Goal: Task Accomplishment & Management: Manage account settings

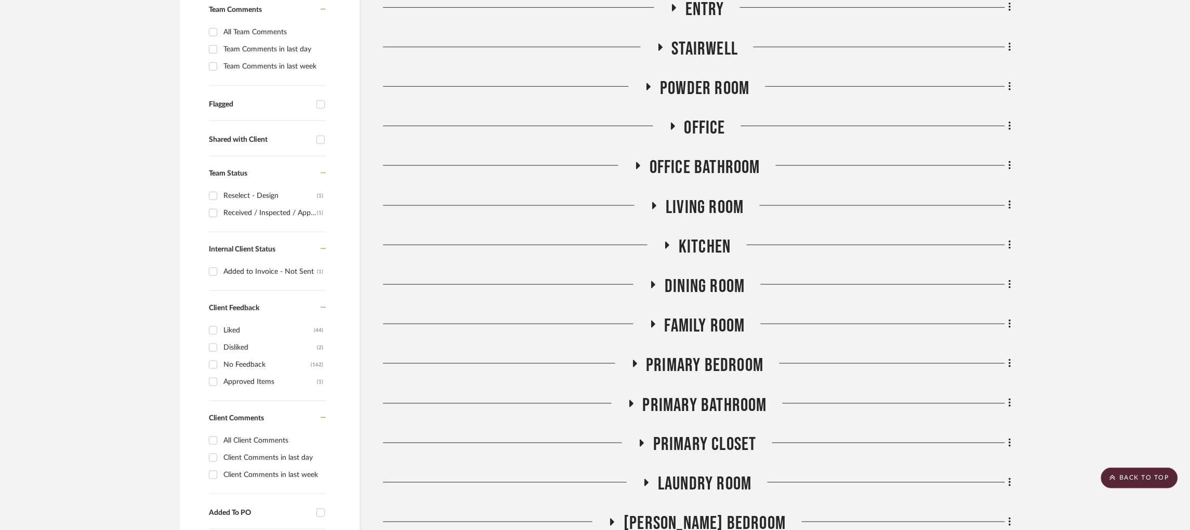
click at [631, 400] on icon at bounding box center [631, 403] width 4 height 7
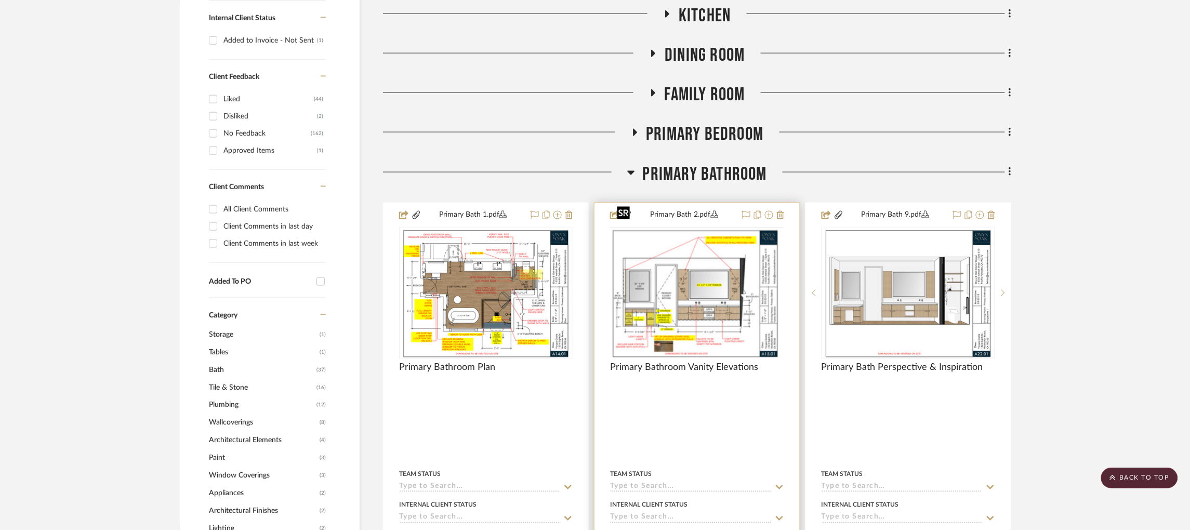
scroll to position [545, 0]
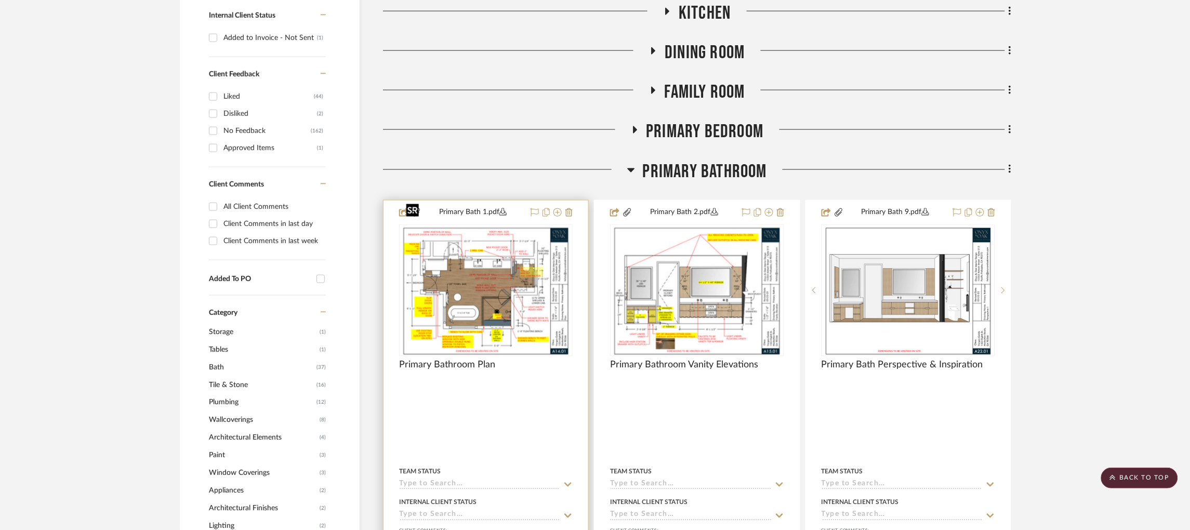
click at [516, 268] on img "0" at bounding box center [486, 290] width 168 height 130
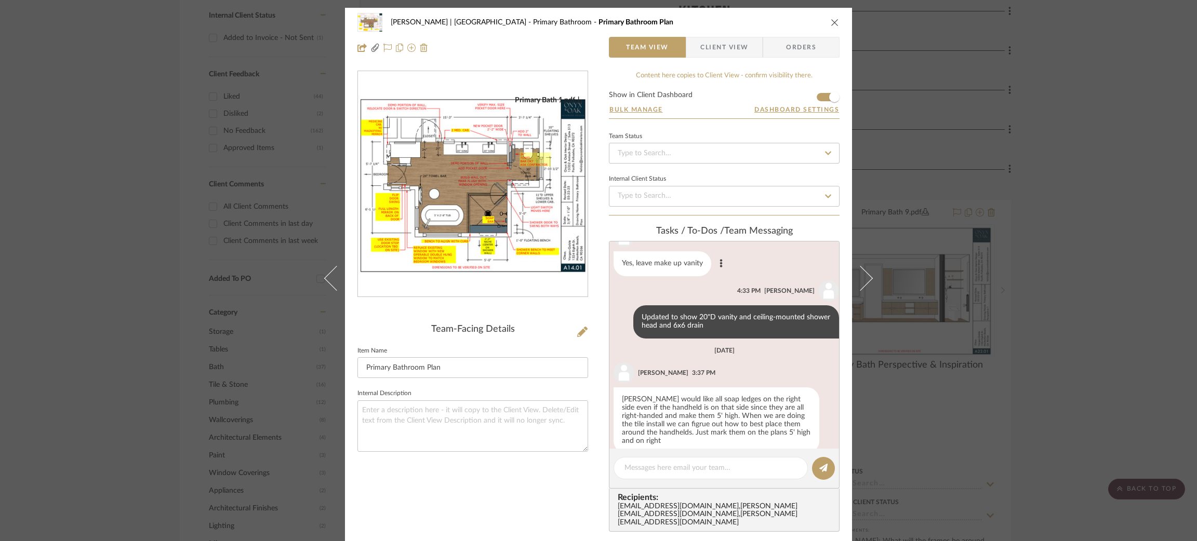
scroll to position [329, 0]
click at [1028, 236] on div "Vargas-Gable | Manhattan Beach Primary Bathroom Primary Bathroom Plan Team View…" at bounding box center [598, 270] width 1197 height 541
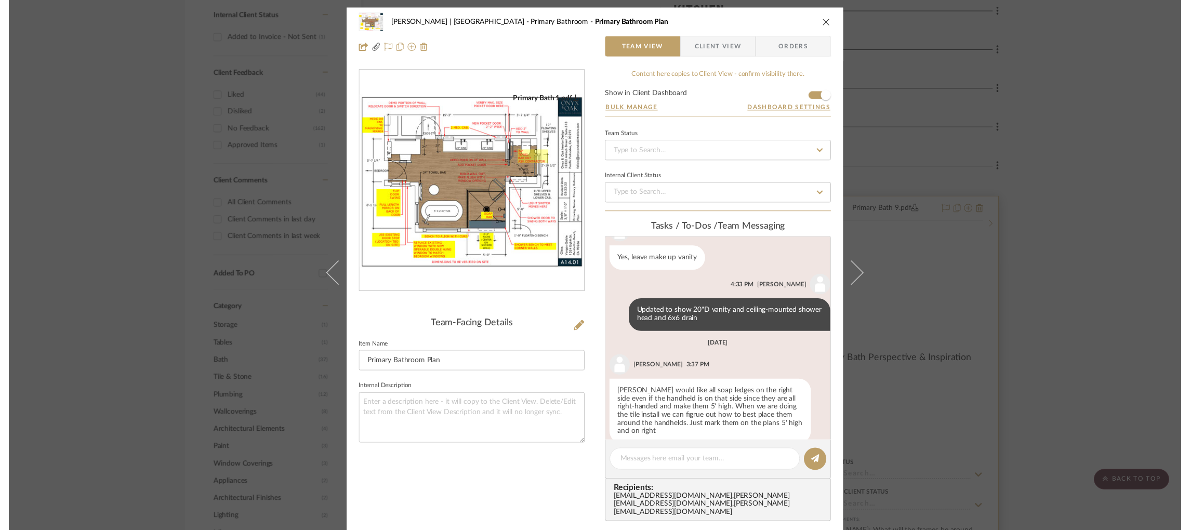
scroll to position [545, 0]
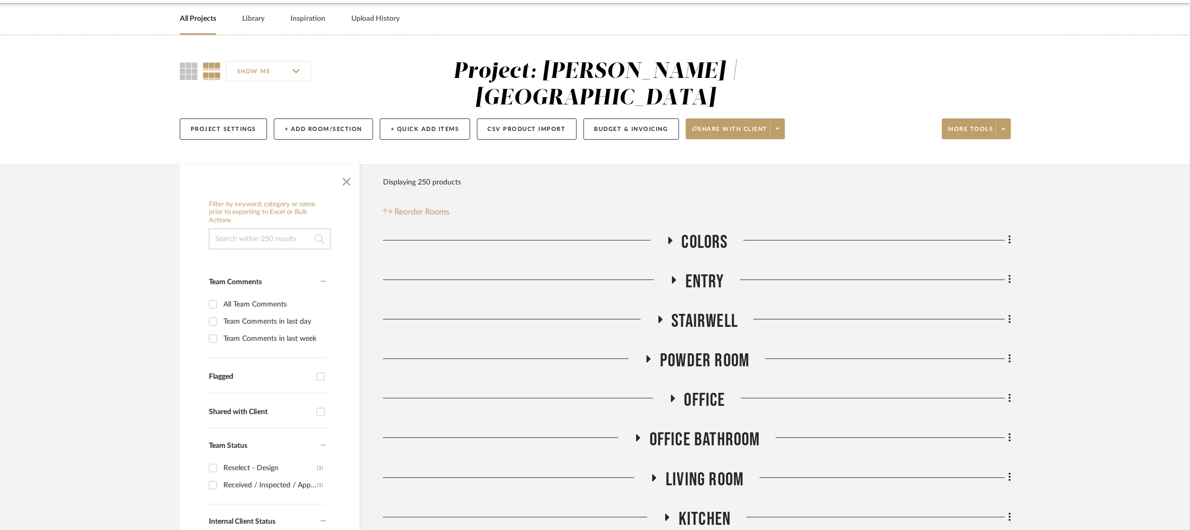
scroll to position [389, 0]
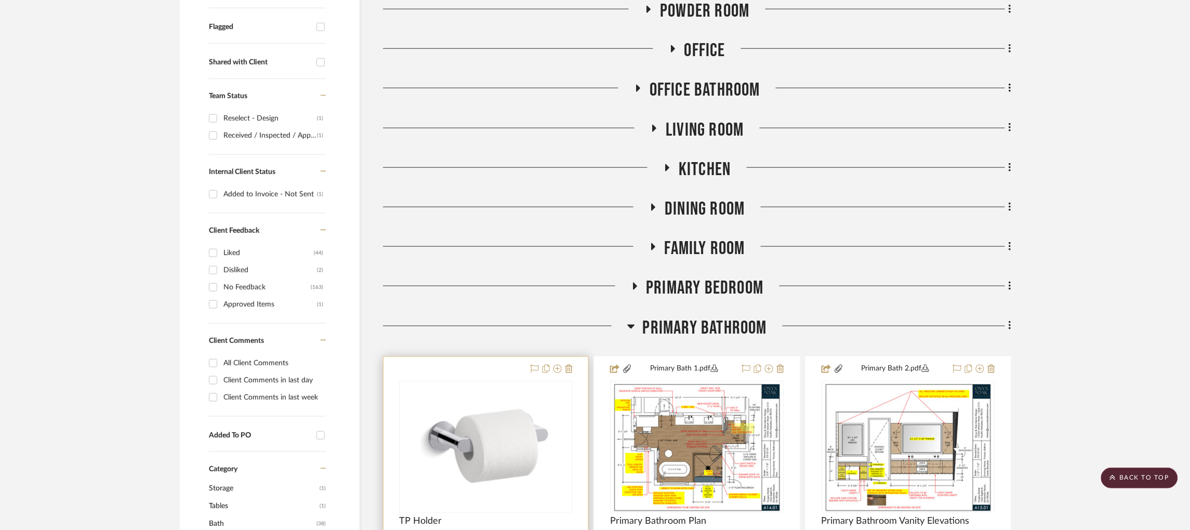
click at [0, 0] on div at bounding box center [0, 0] width 0 height 0
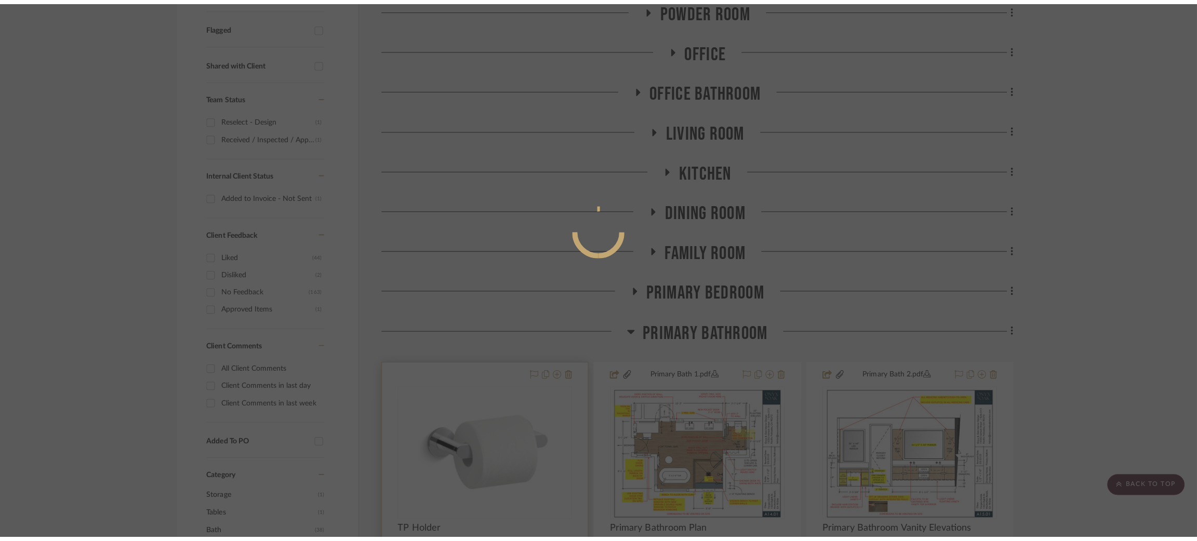
scroll to position [0, 0]
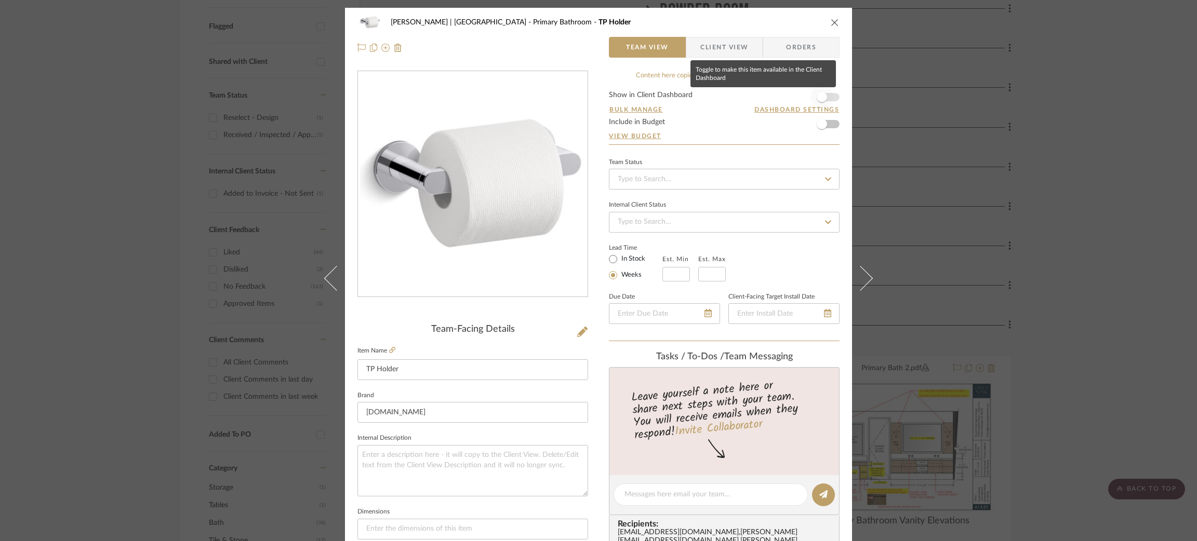
click at [830, 95] on span "button" at bounding box center [821, 97] width 23 height 23
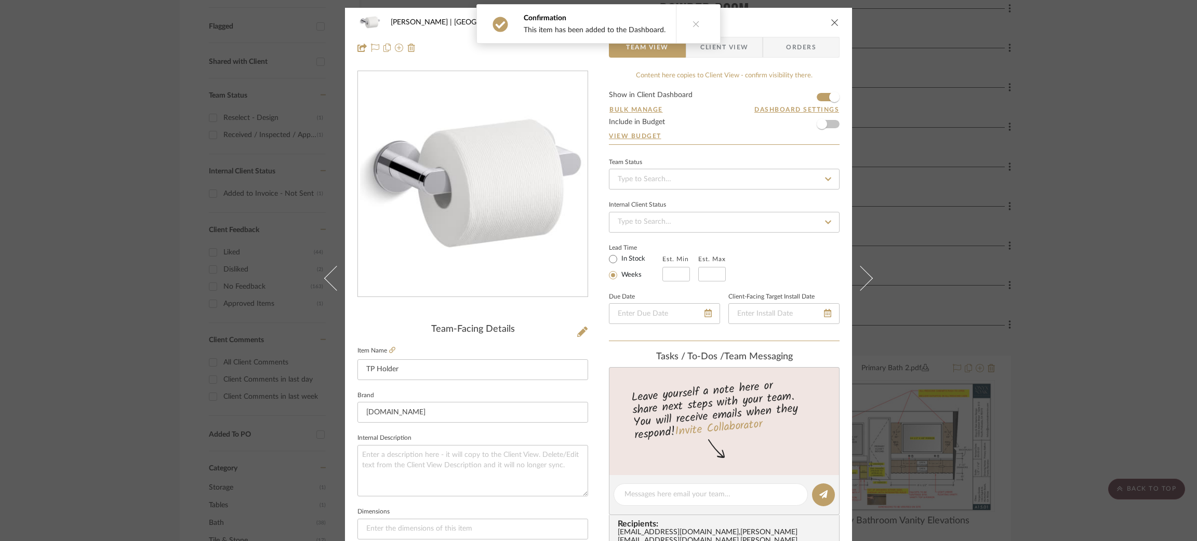
click at [901, 160] on div "Vargas-Gable | Manhattan Beach Primary Bathroom TP Holder Team View Client View…" at bounding box center [598, 270] width 1197 height 541
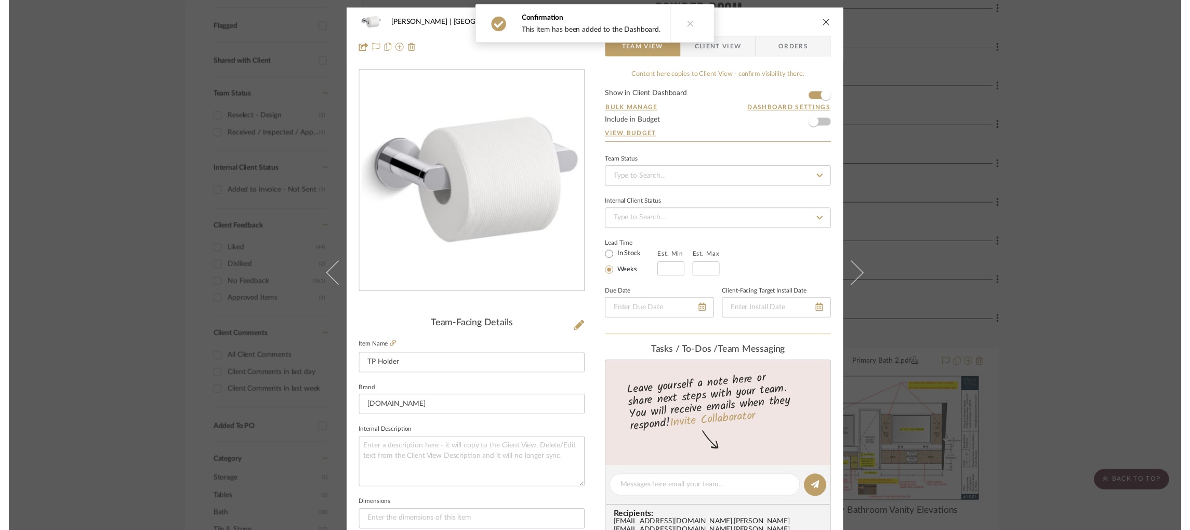
scroll to position [389, 0]
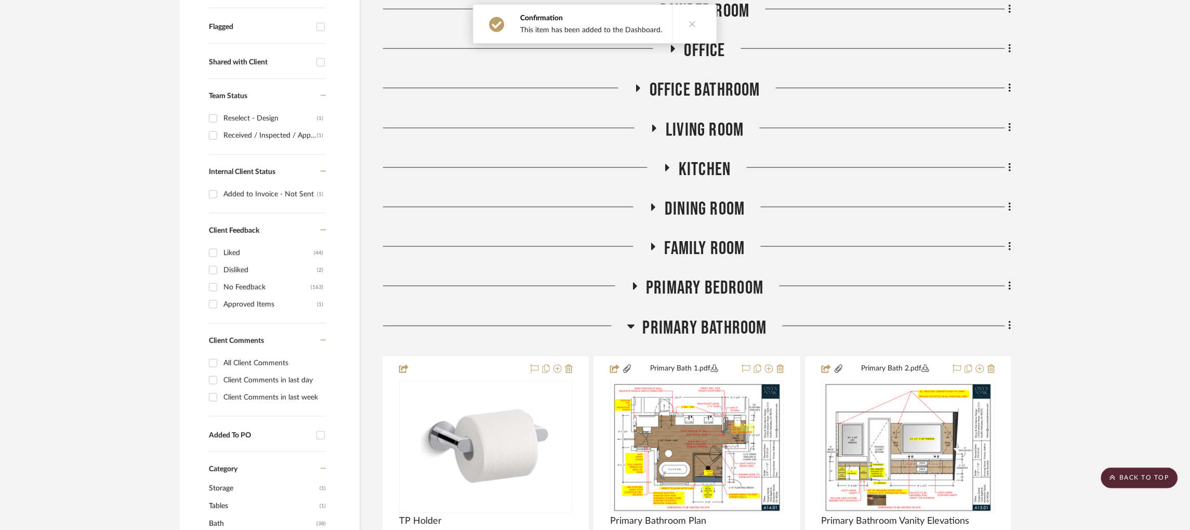
click at [634, 320] on icon at bounding box center [631, 326] width 8 height 12
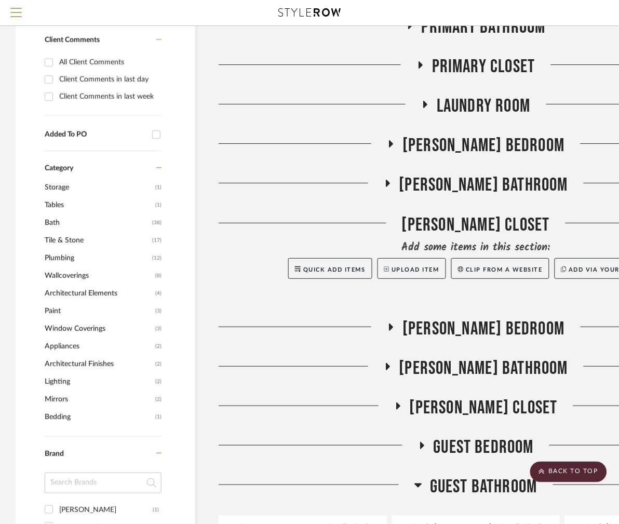
scroll to position [338, 0]
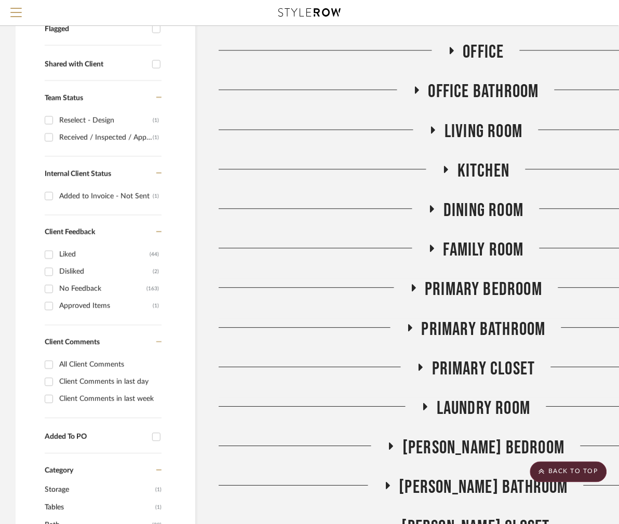
click at [411, 327] on icon at bounding box center [410, 328] width 12 height 8
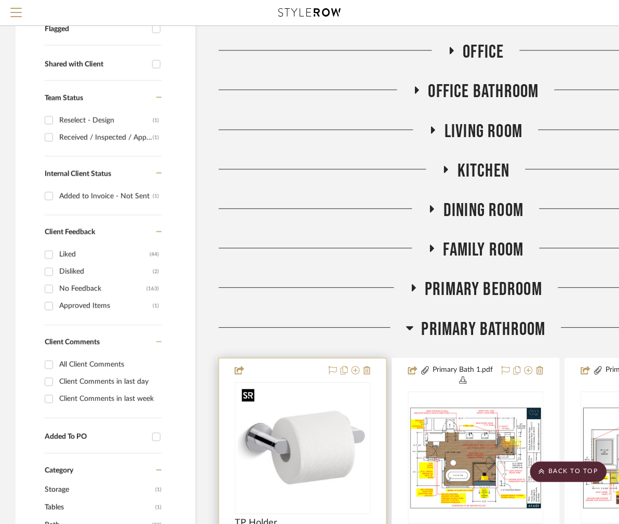
click at [0, 0] on img at bounding box center [0, 0] width 0 height 0
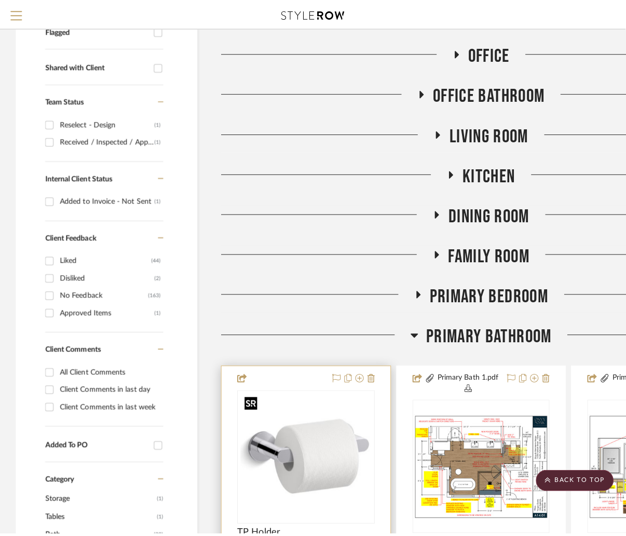
scroll to position [0, 0]
